Goal: Navigation & Orientation: Find specific page/section

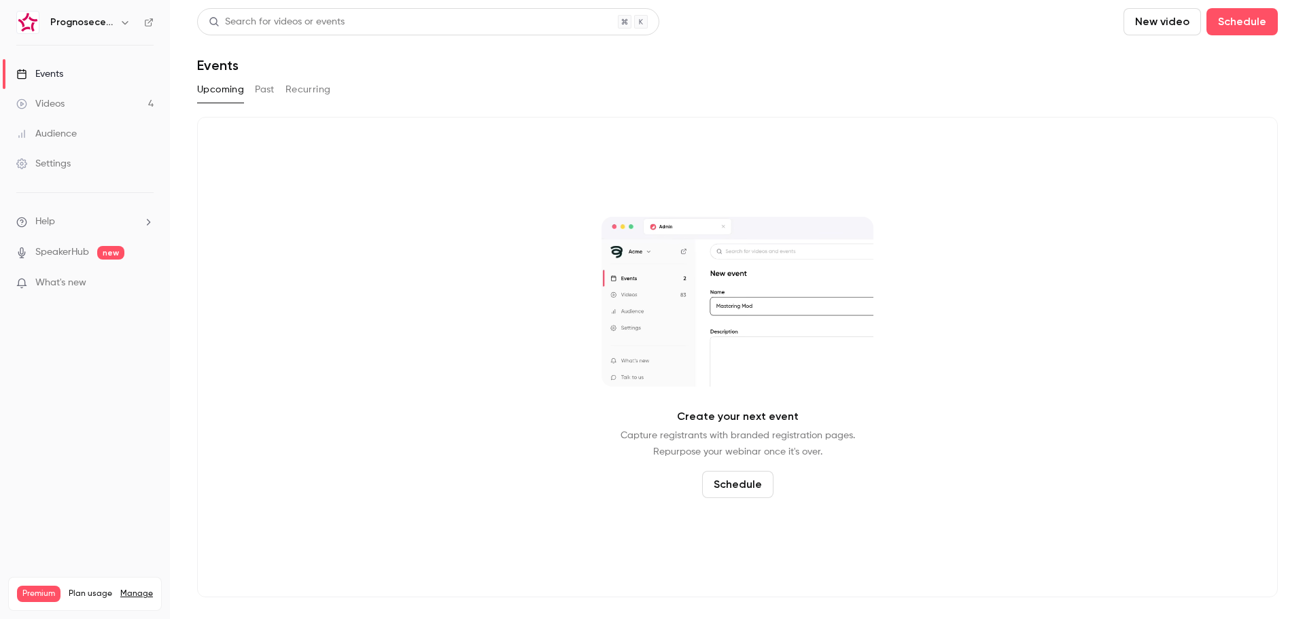
click at [99, 24] on h6 "Prognosecenteret | Powered by Hubexo" at bounding box center [82, 23] width 64 height 14
click at [123, 20] on div "Prognosecenteret | Powered by Hubexo" at bounding box center [91, 22] width 83 height 16
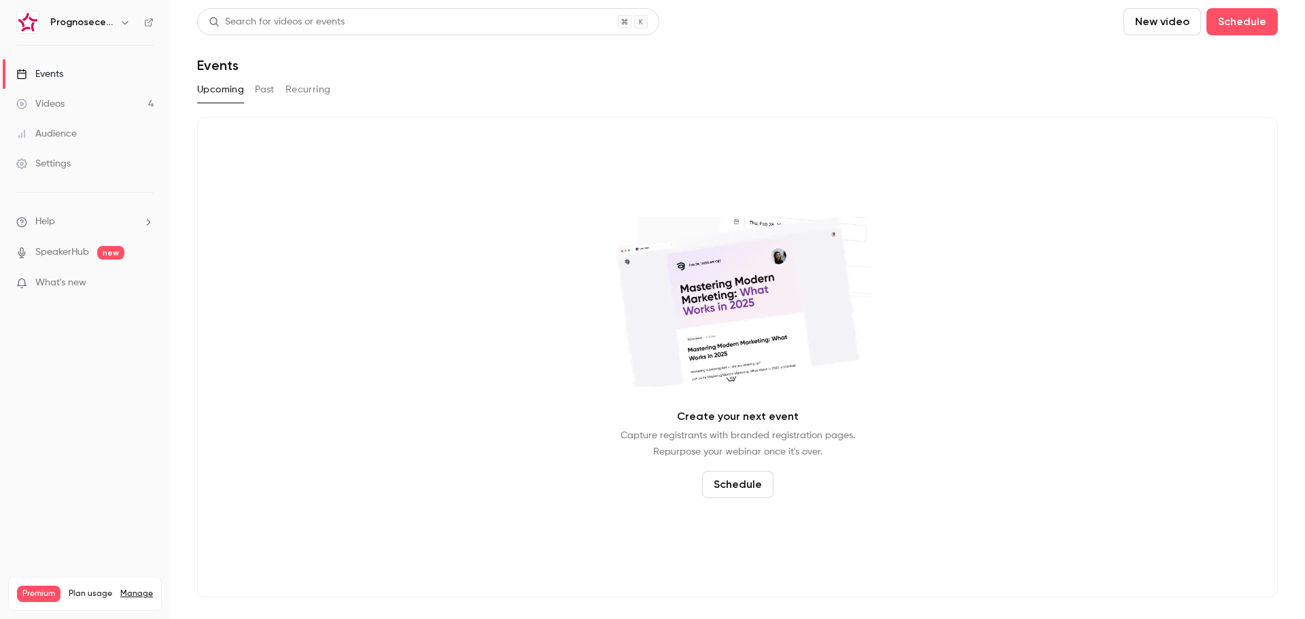
click at [123, 20] on icon "button" at bounding box center [125, 22] width 11 height 11
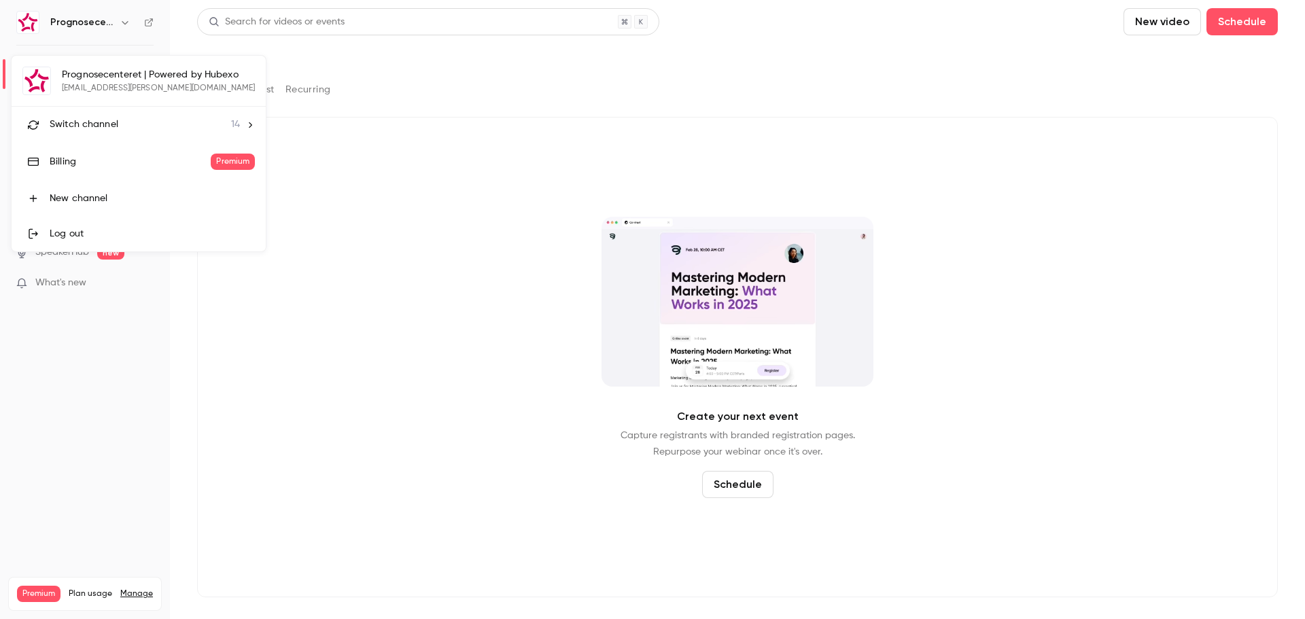
click at [109, 154] on link "Billing Premium" at bounding box center [139, 162] width 254 height 38
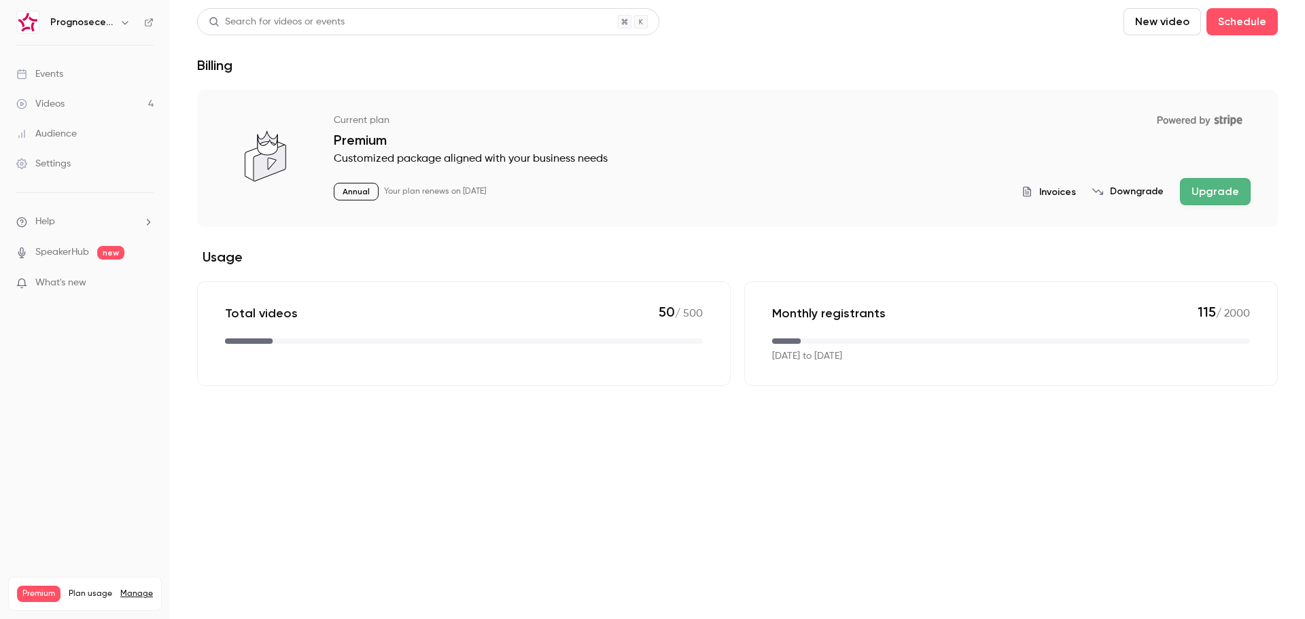
click at [147, 15] on div "Prognosecenteret | Powered by Hubexo" at bounding box center [84, 22] width 137 height 23
click at [114, 20] on div "Prognosecenteret | Powered by Hubexo" at bounding box center [91, 22] width 83 height 16
click at [126, 22] on icon "button" at bounding box center [125, 22] width 11 height 11
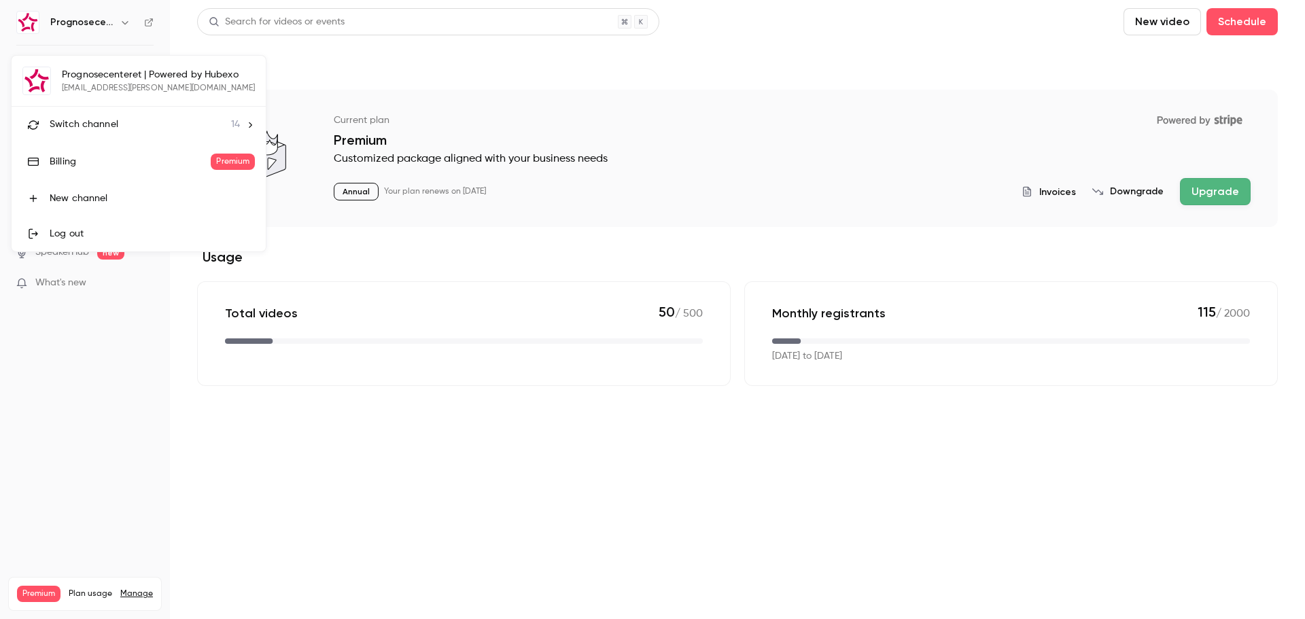
click at [104, 122] on span "Switch channel" at bounding box center [84, 125] width 69 height 14
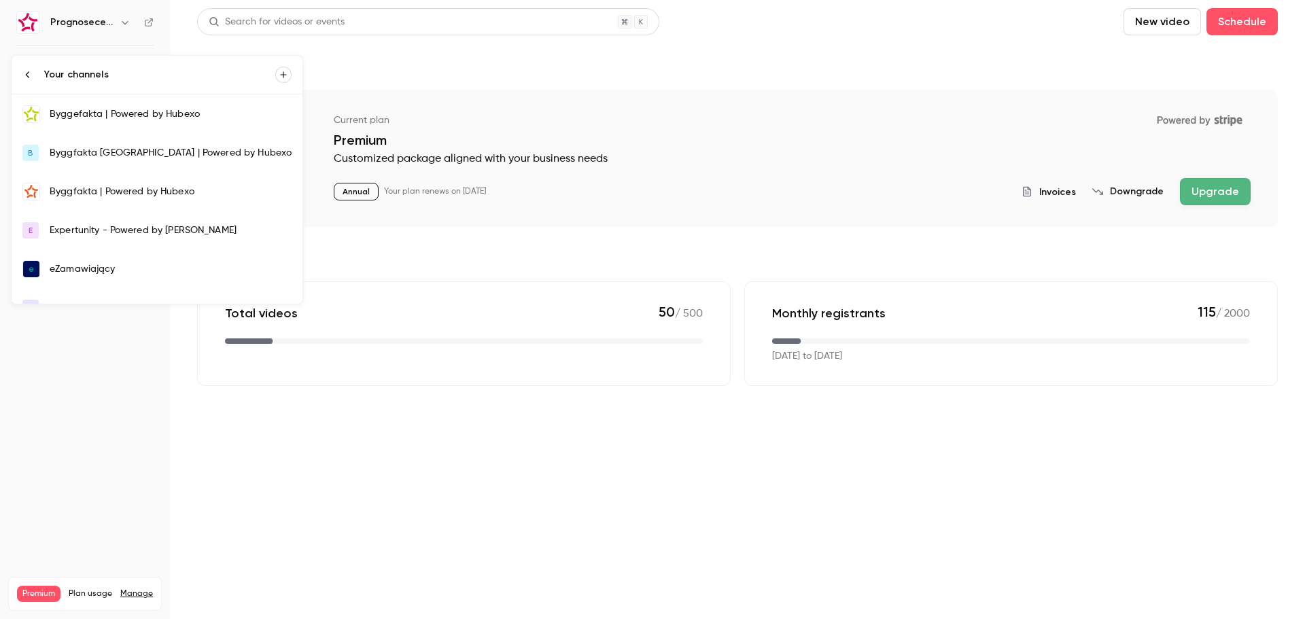
click at [132, 118] on div "Byggefakta | Powered by Hubexo" at bounding box center [171, 114] width 242 height 14
